Goal: Information Seeking & Learning: Learn about a topic

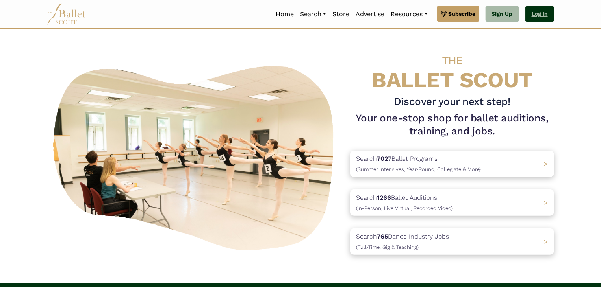
click at [543, 20] on link "Log In" at bounding box center [539, 14] width 29 height 16
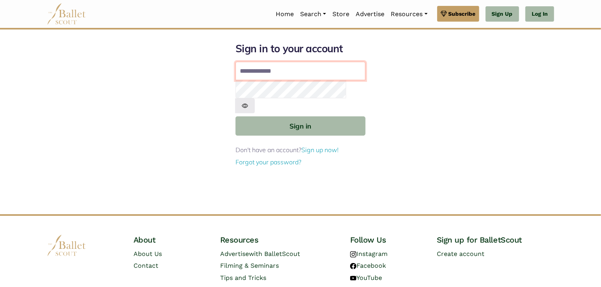
type input "**********"
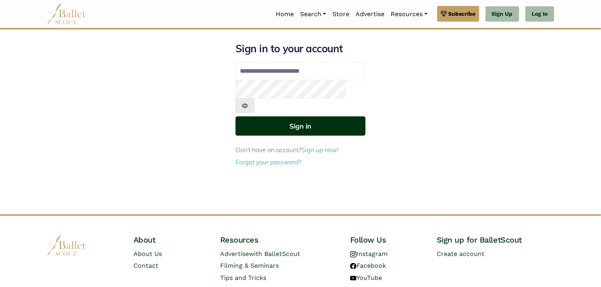
click at [303, 117] on button "Sign in" at bounding box center [300, 126] width 130 height 19
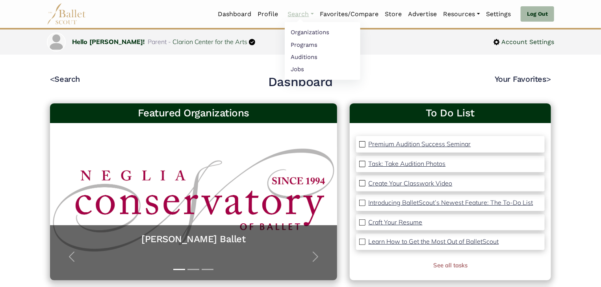
click at [300, 17] on link "Search" at bounding box center [301, 14] width 32 height 17
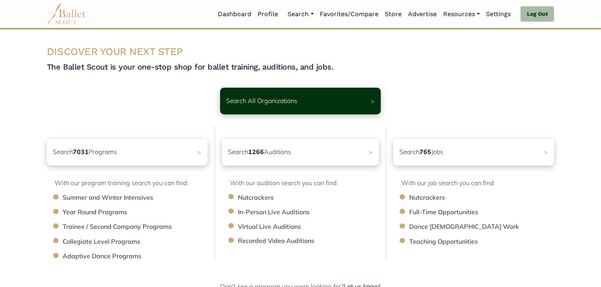
click at [309, 154] on div "Search 1266 Auditions >" at bounding box center [300, 152] width 157 height 27
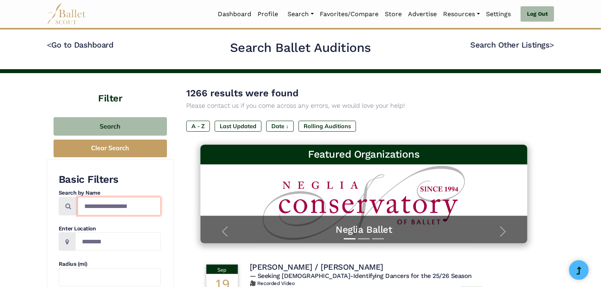
click at [125, 201] on input "Search by names..." at bounding box center [119, 206] width 83 height 19
type input "**********"
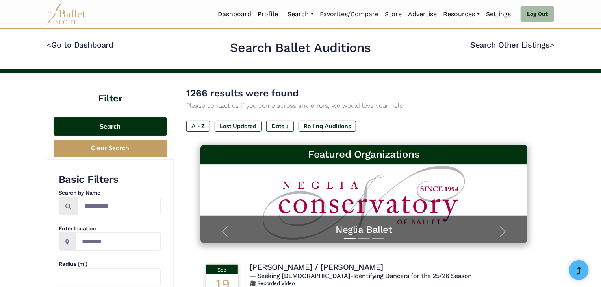
click at [126, 128] on button "Search" at bounding box center [110, 126] width 113 height 19
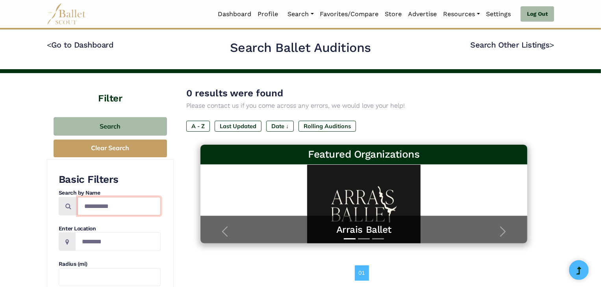
click at [128, 211] on input "**********" at bounding box center [119, 206] width 83 height 19
type input "*"
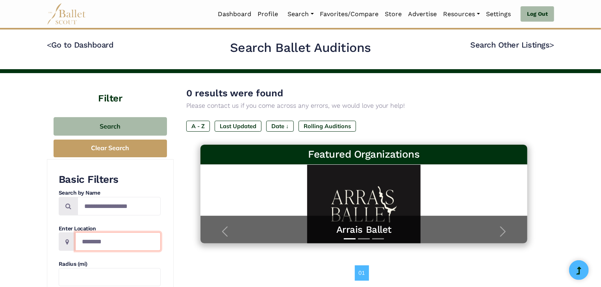
click at [104, 244] on input "Location" at bounding box center [117, 242] width 85 height 19
type input "**********"
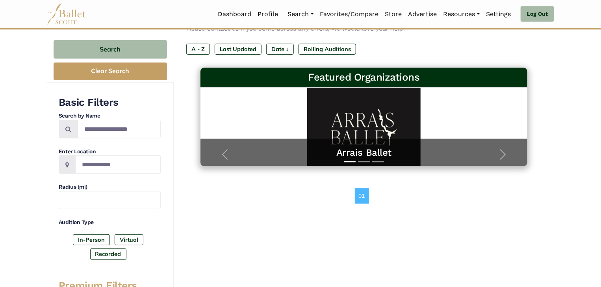
scroll to position [76, 0]
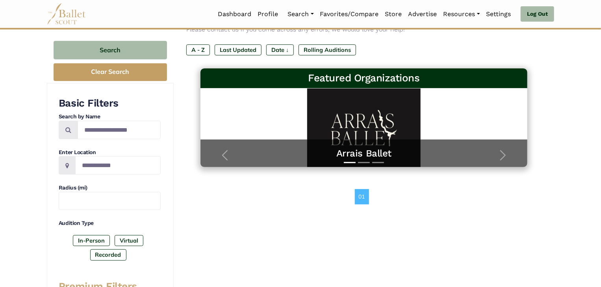
click at [87, 243] on label "In-Person" at bounding box center [91, 240] width 37 height 11
click at [198, 262] on div "0 results were found Please contact us if you come across any errors, we would …" at bounding box center [364, 287] width 380 height 580
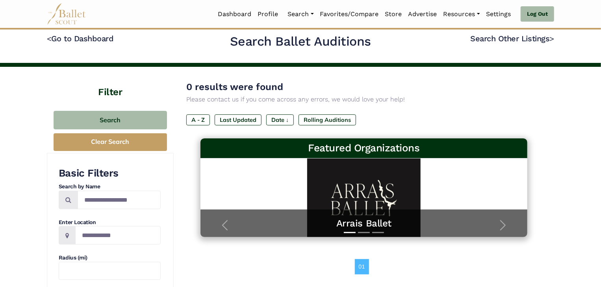
scroll to position [3, 0]
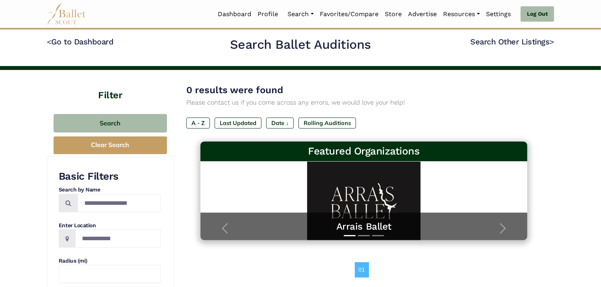
click at [137, 120] on button "Search" at bounding box center [110, 123] width 113 height 19
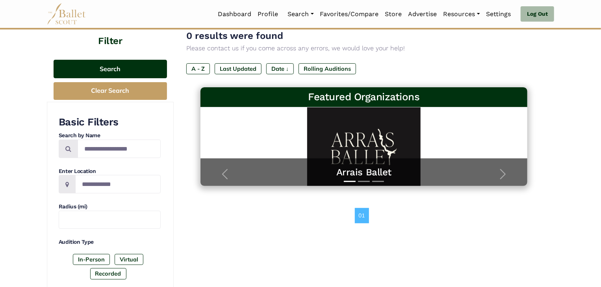
scroll to position [60, 0]
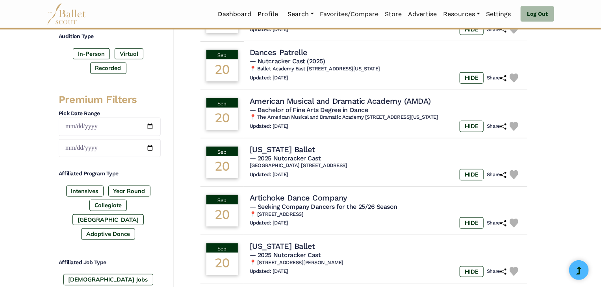
scroll to position [262, 0]
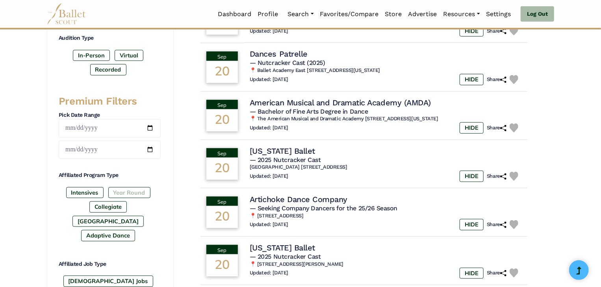
click at [126, 189] on label "Year Round" at bounding box center [129, 192] width 42 height 11
click at [85, 192] on label "Intensives" at bounding box center [84, 192] width 37 height 11
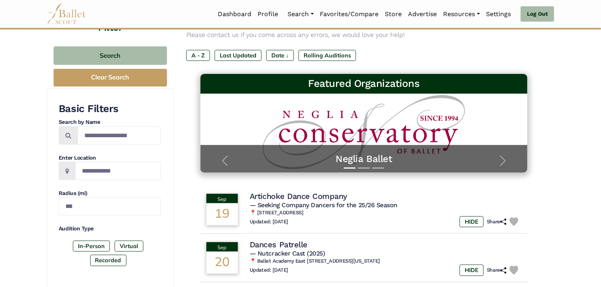
scroll to position [0, 0]
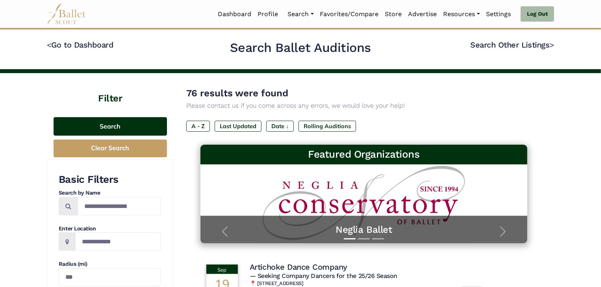
click at [131, 129] on button "Search" at bounding box center [110, 126] width 113 height 19
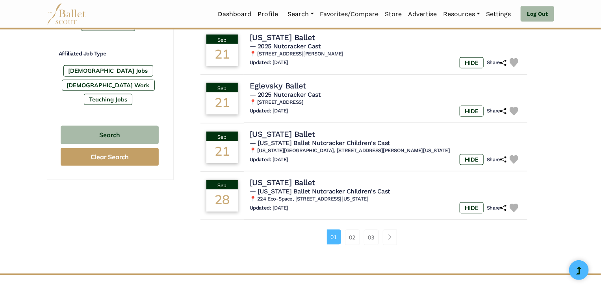
scroll to position [473, 0]
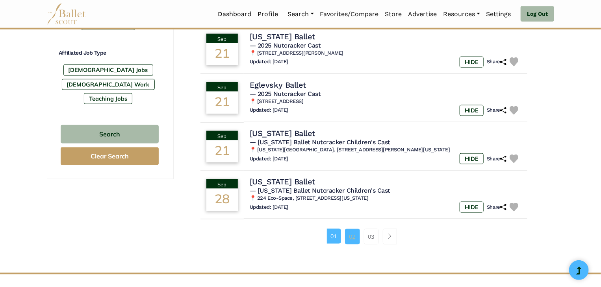
click at [351, 236] on link "02" at bounding box center [352, 237] width 15 height 16
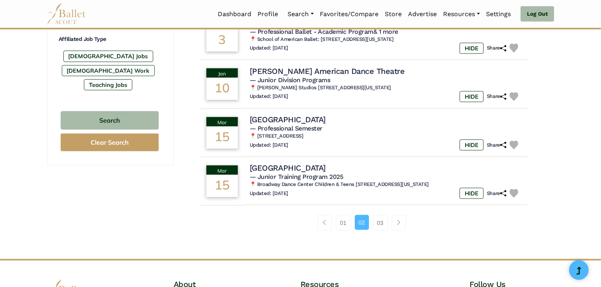
scroll to position [502, 0]
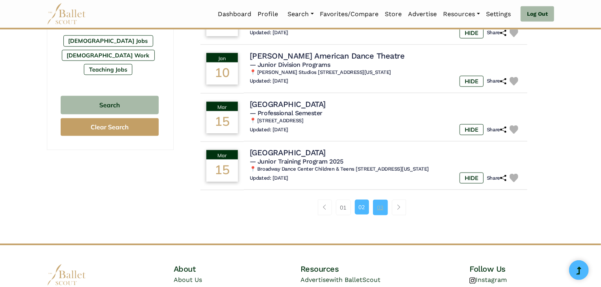
click at [382, 206] on link "03" at bounding box center [380, 208] width 15 height 16
